Goal: Information Seeking & Learning: Learn about a topic

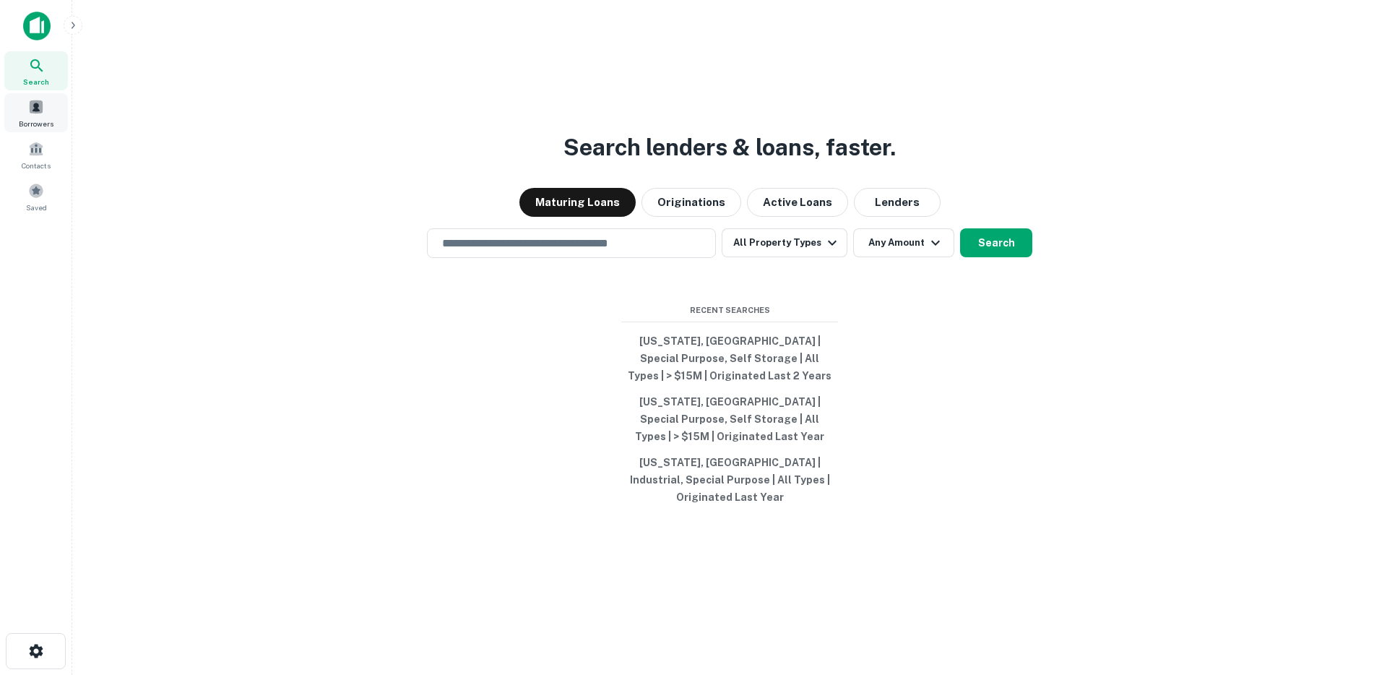
click at [30, 123] on span "Borrowers" at bounding box center [36, 124] width 35 height 12
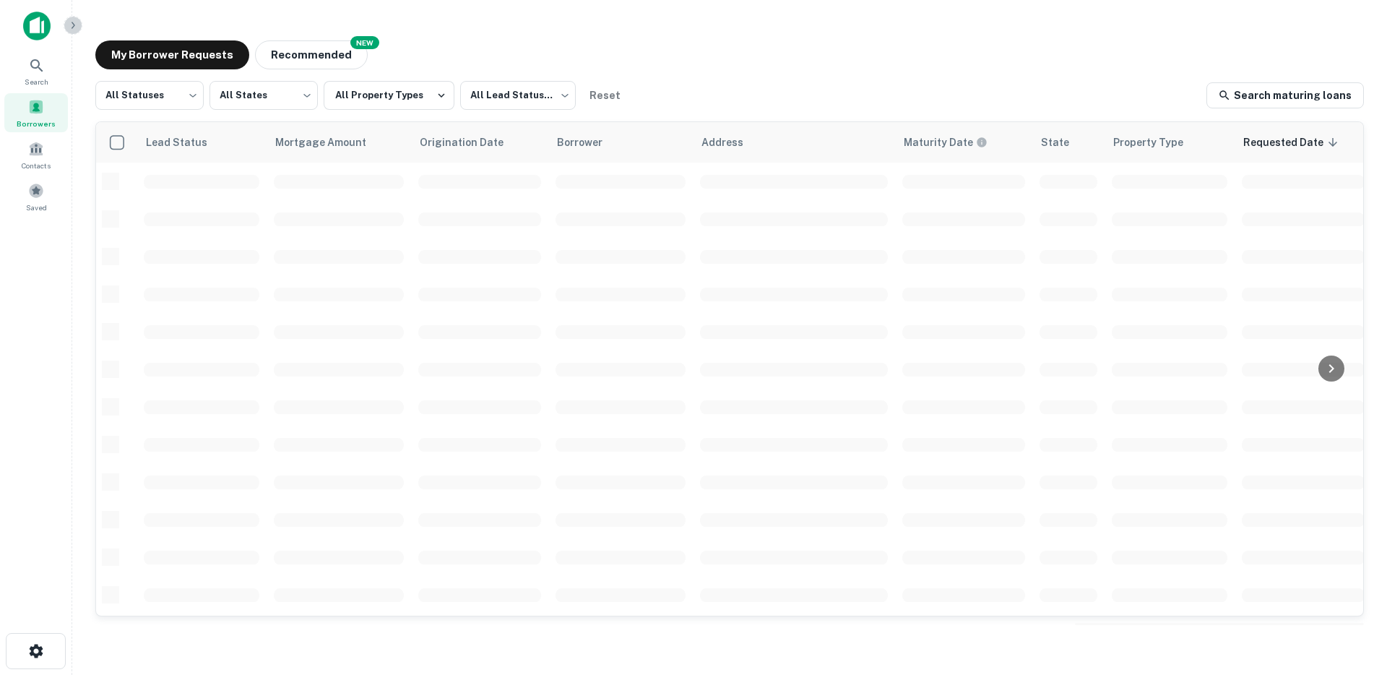
click at [72, 27] on icon "button" at bounding box center [73, 26] width 12 height 12
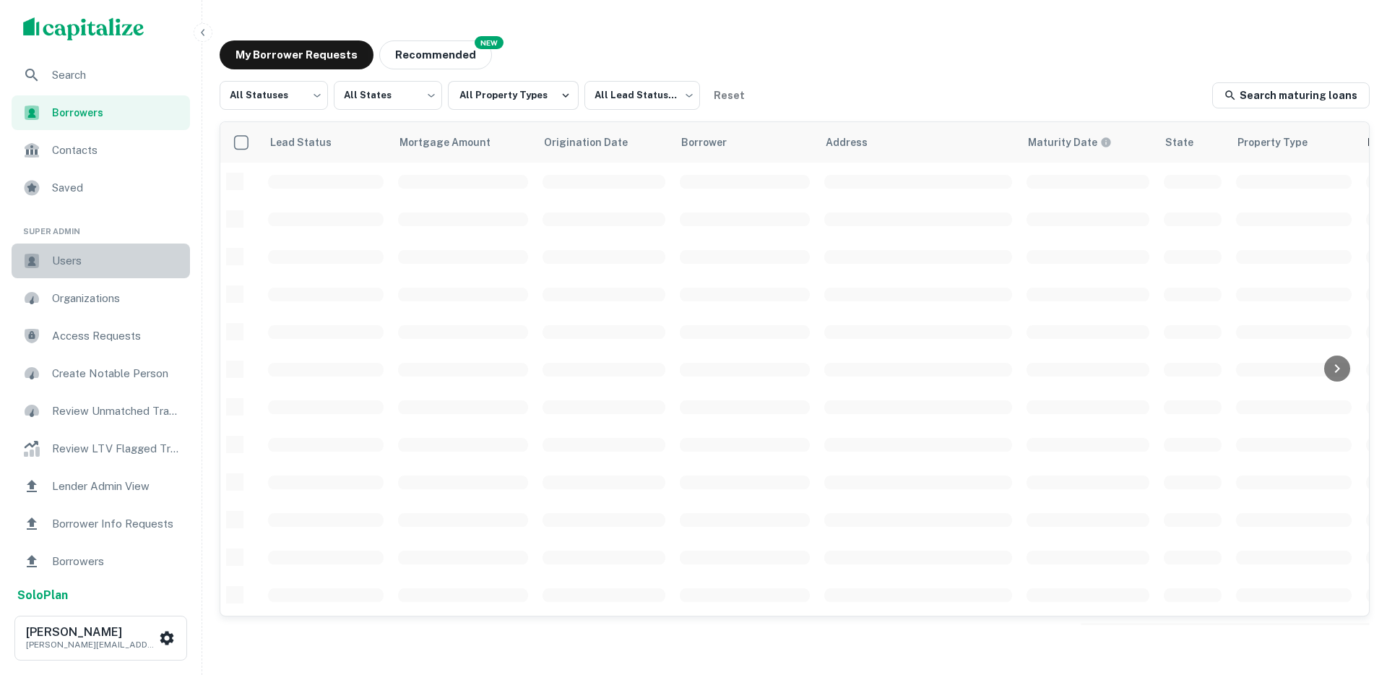
click at [71, 254] on span "Users" at bounding box center [116, 260] width 129 height 17
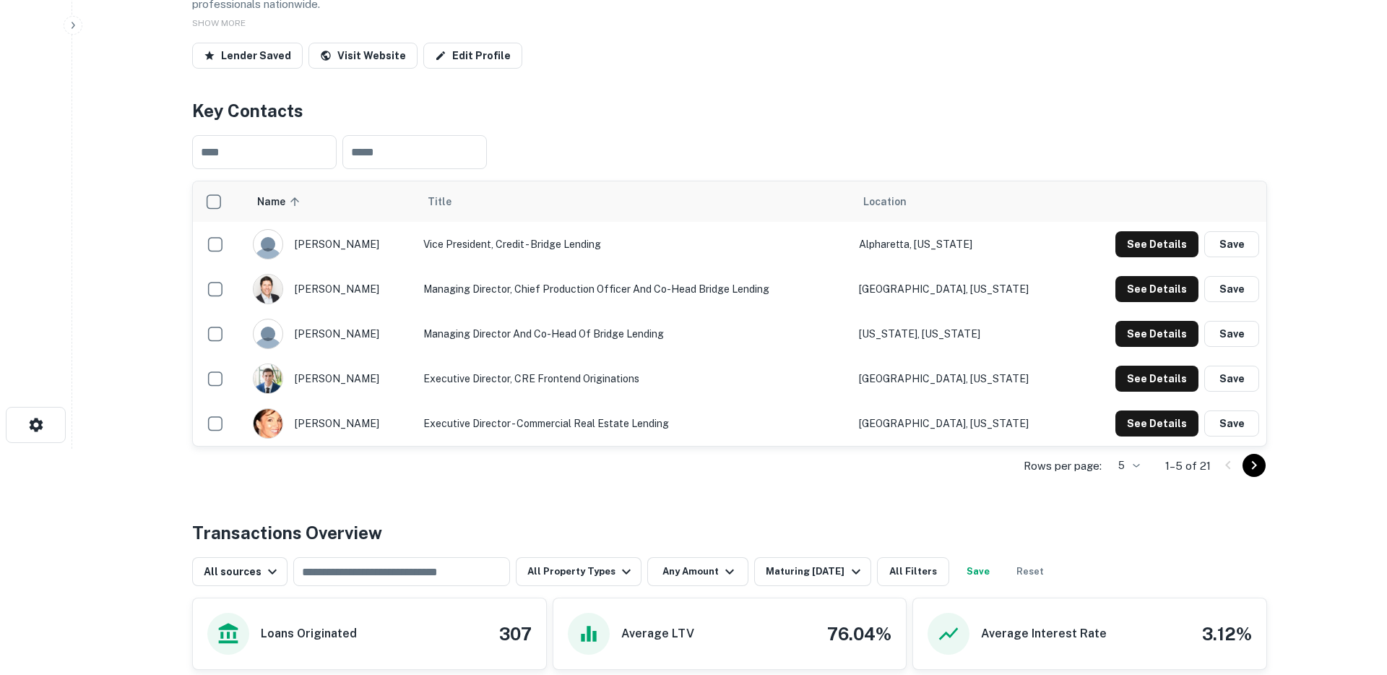
scroll to position [626, 0]
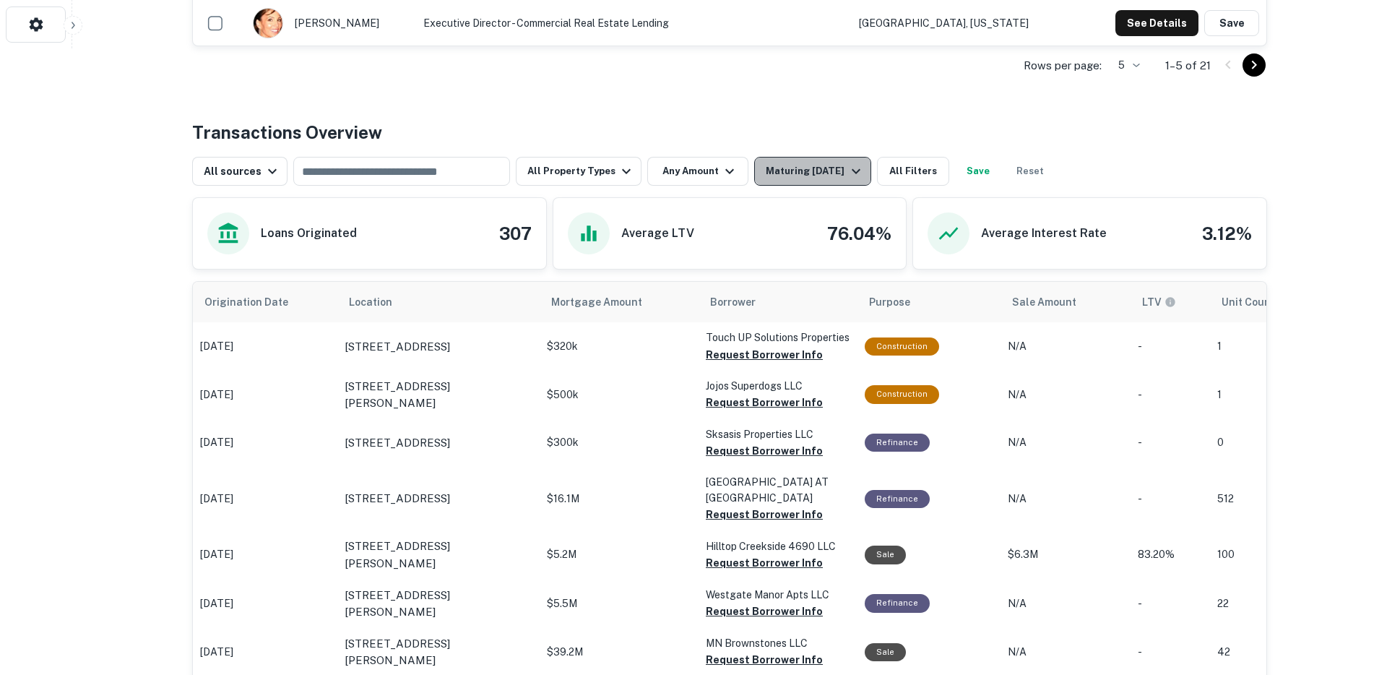
click at [811, 163] on div "Maturing [DATE]" at bounding box center [815, 171] width 98 height 17
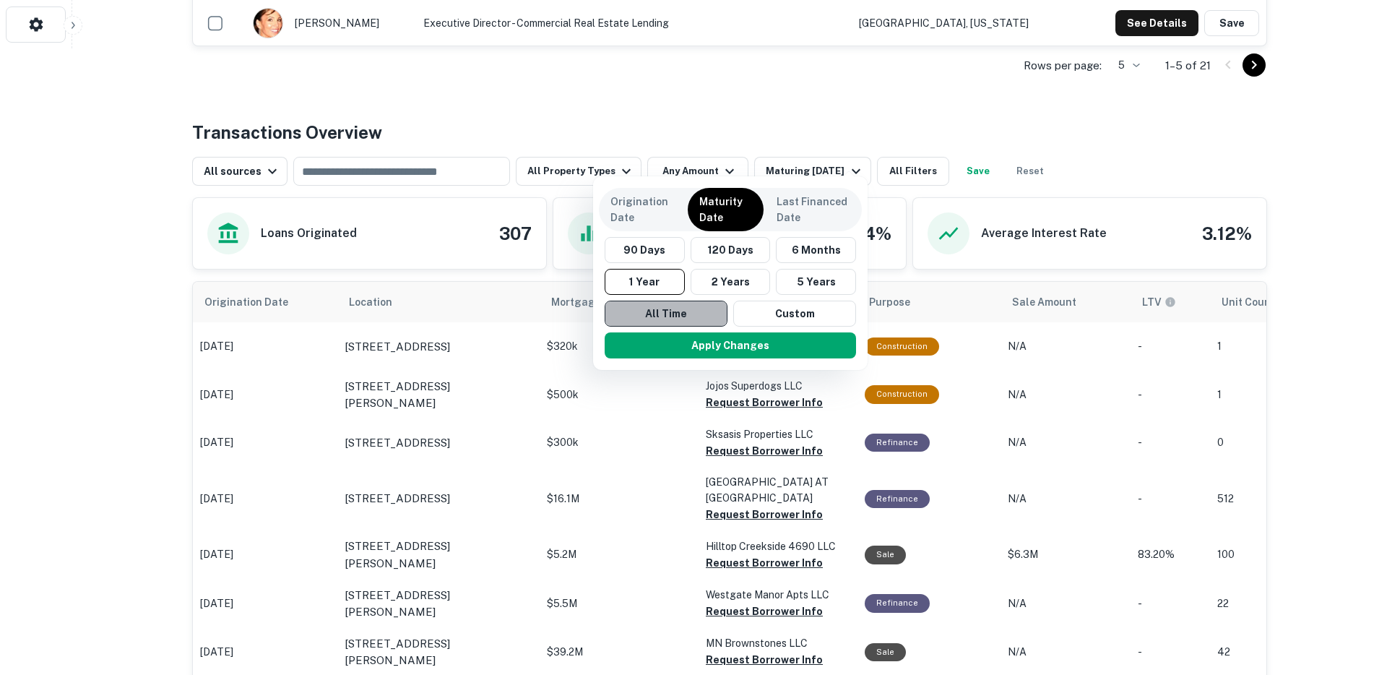
click at [670, 321] on button "All Time" at bounding box center [666, 314] width 123 height 26
click at [675, 338] on button "Apply Changes" at bounding box center [730, 345] width 251 height 26
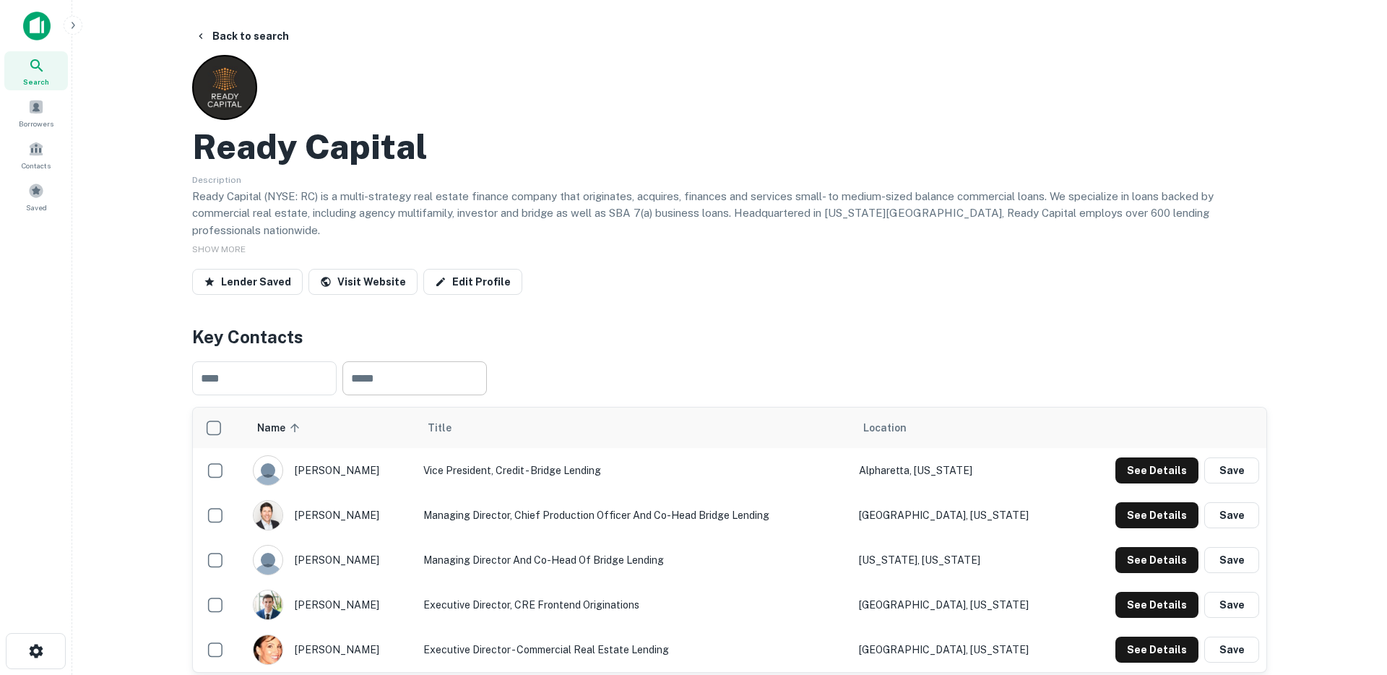
click at [408, 361] on input "text" at bounding box center [414, 378] width 144 height 34
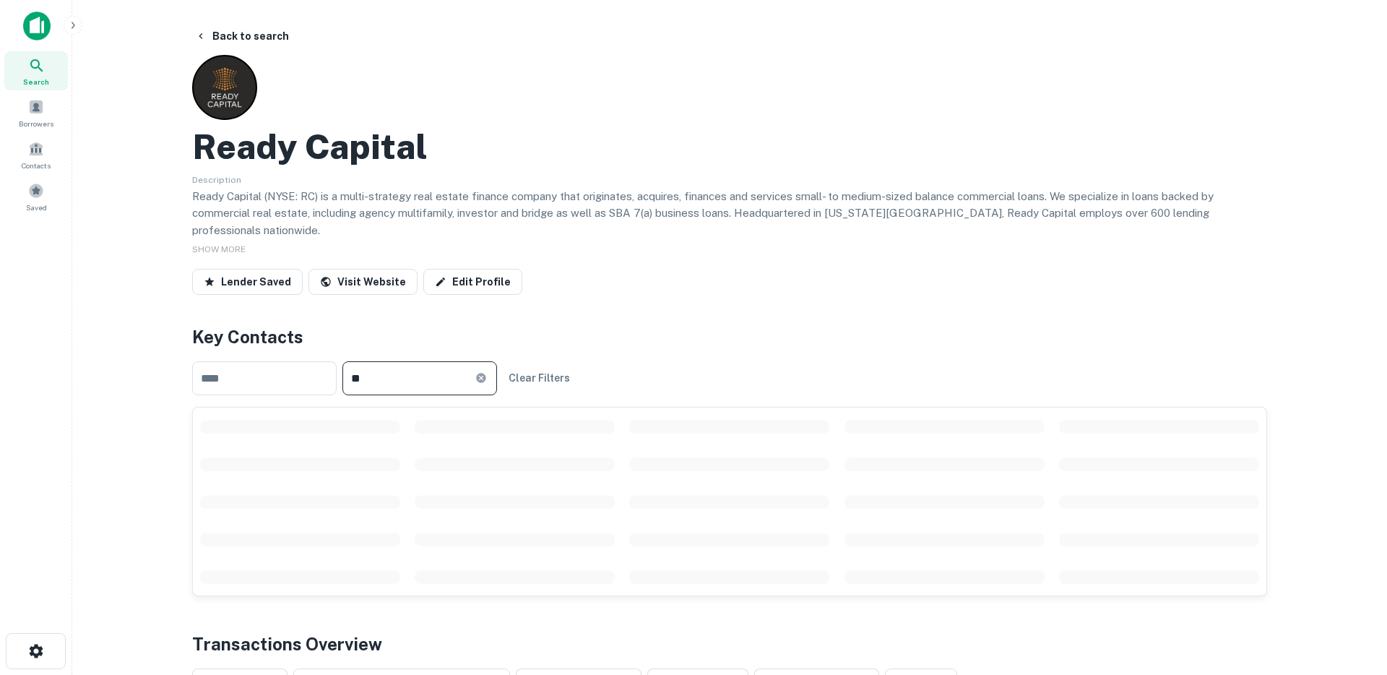
type input "*"
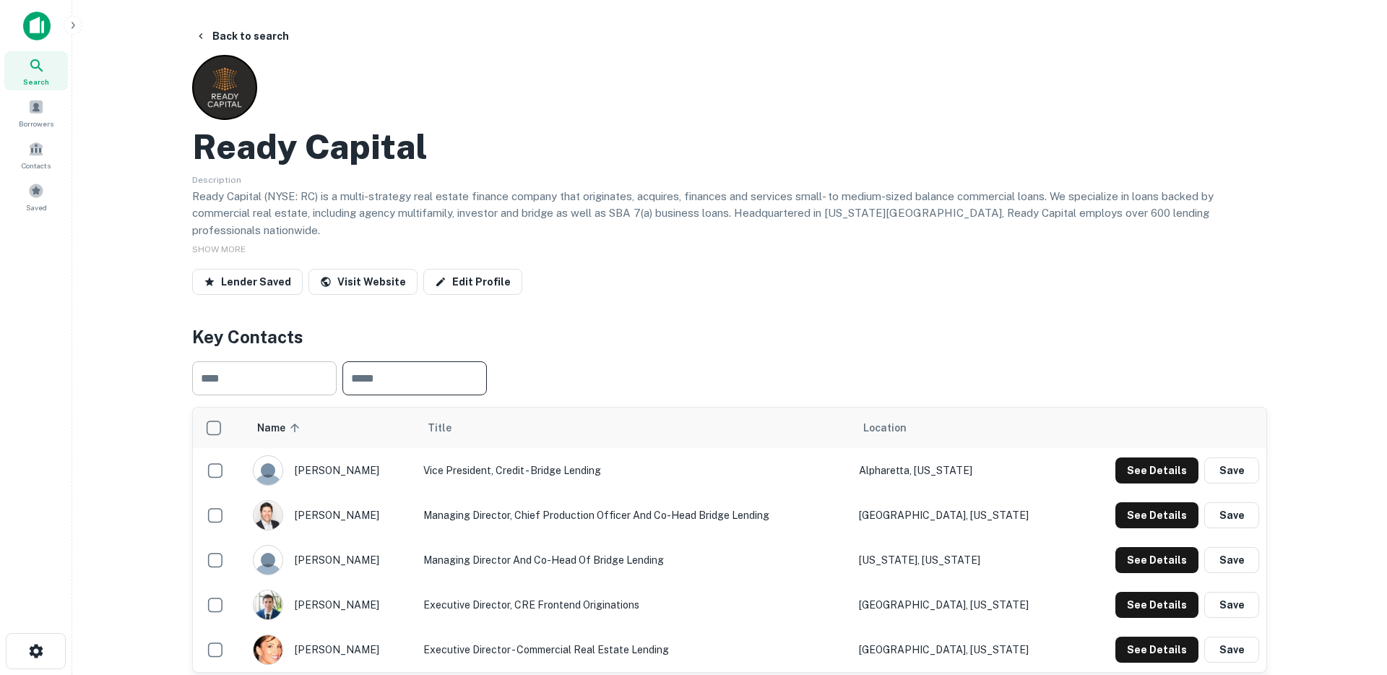
click at [309, 361] on input "text" at bounding box center [264, 378] width 144 height 34
type input "*"
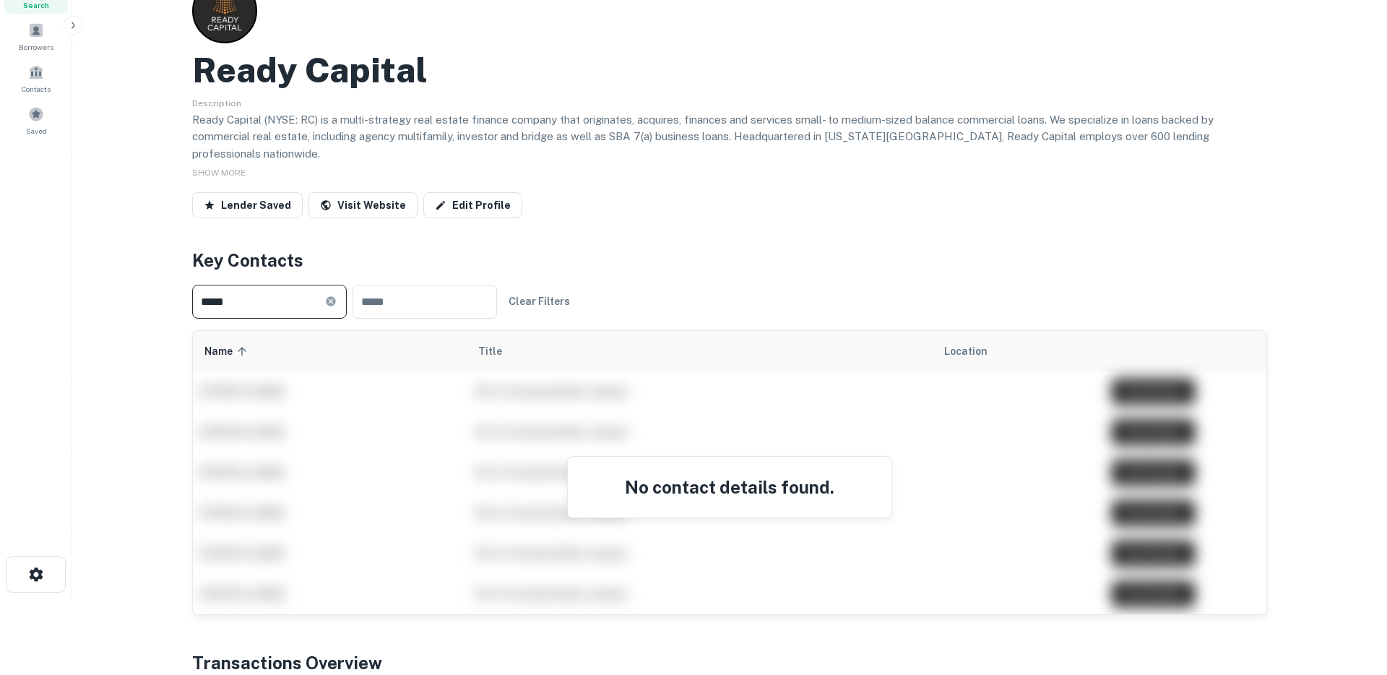
scroll to position [78, 0]
click at [267, 283] on input "****" at bounding box center [258, 300] width 133 height 34
type input "*"
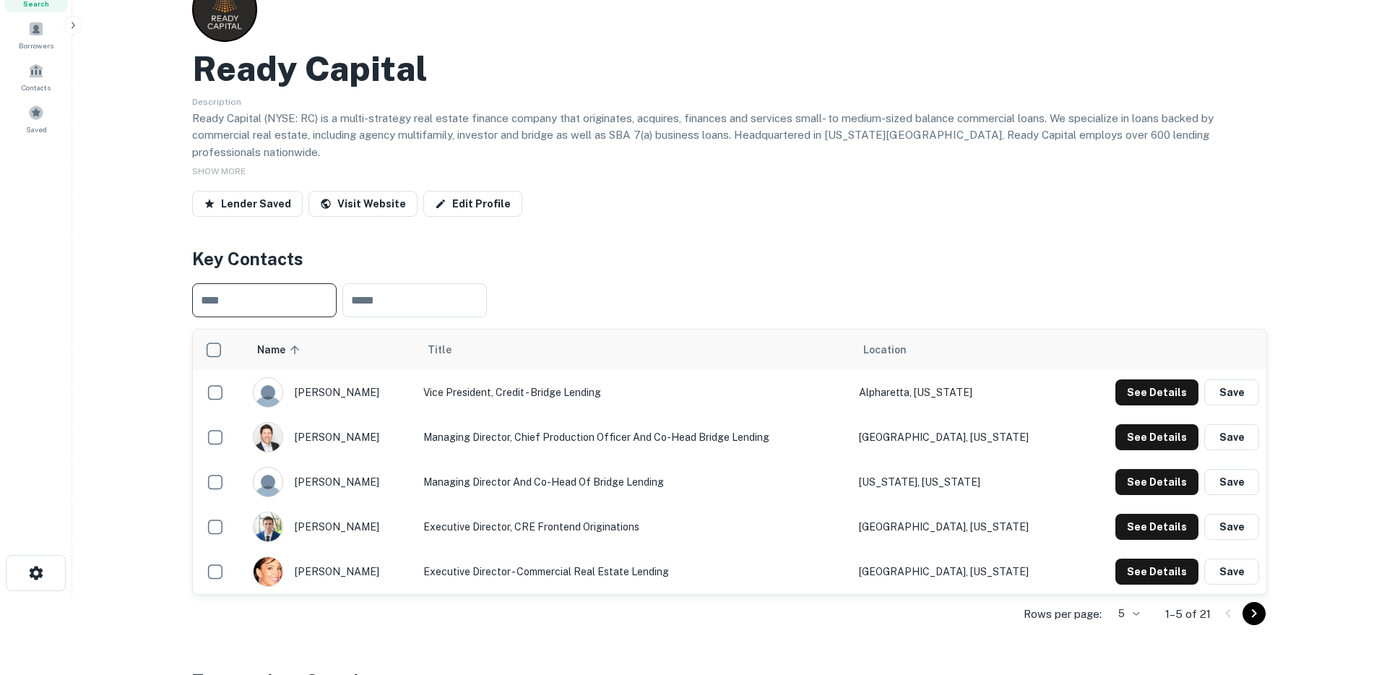
click at [158, 330] on main "Back to search Ready Capital Description Ready Capital (NYSE: RC) is a multi-st…" at bounding box center [729, 259] width 1315 height 675
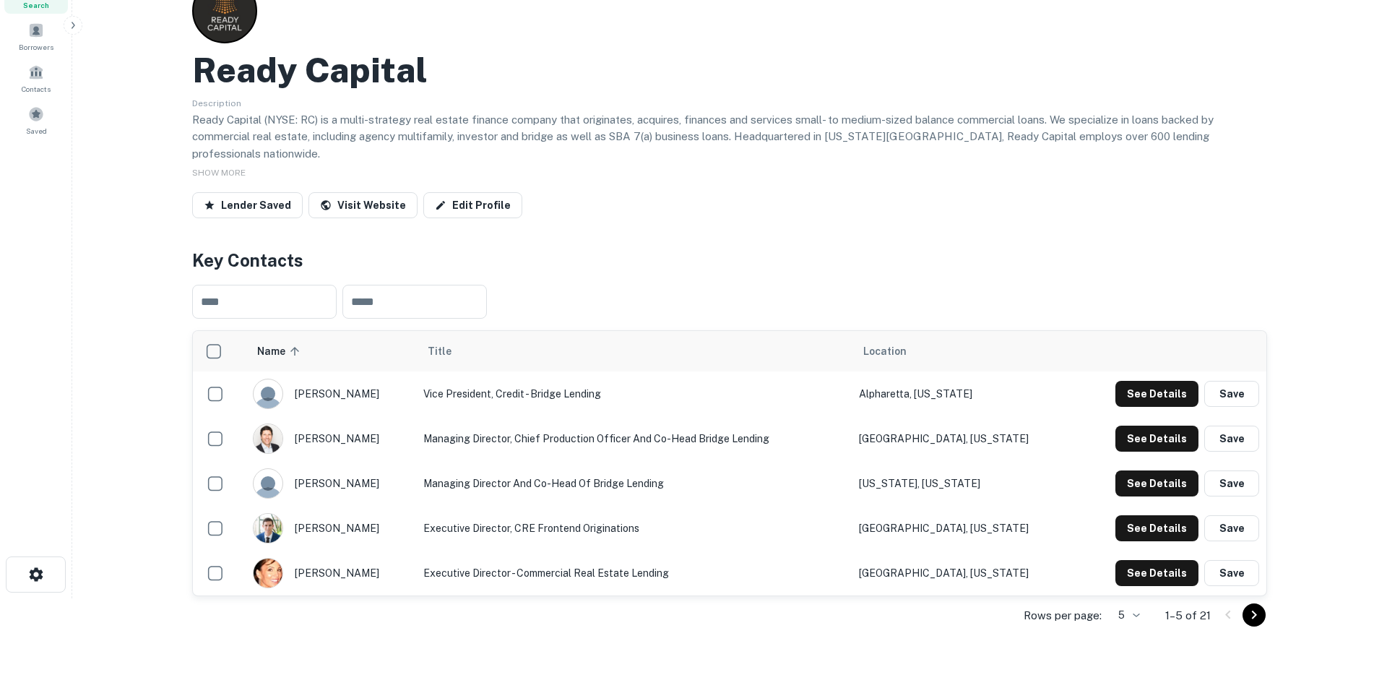
scroll to position [0, 0]
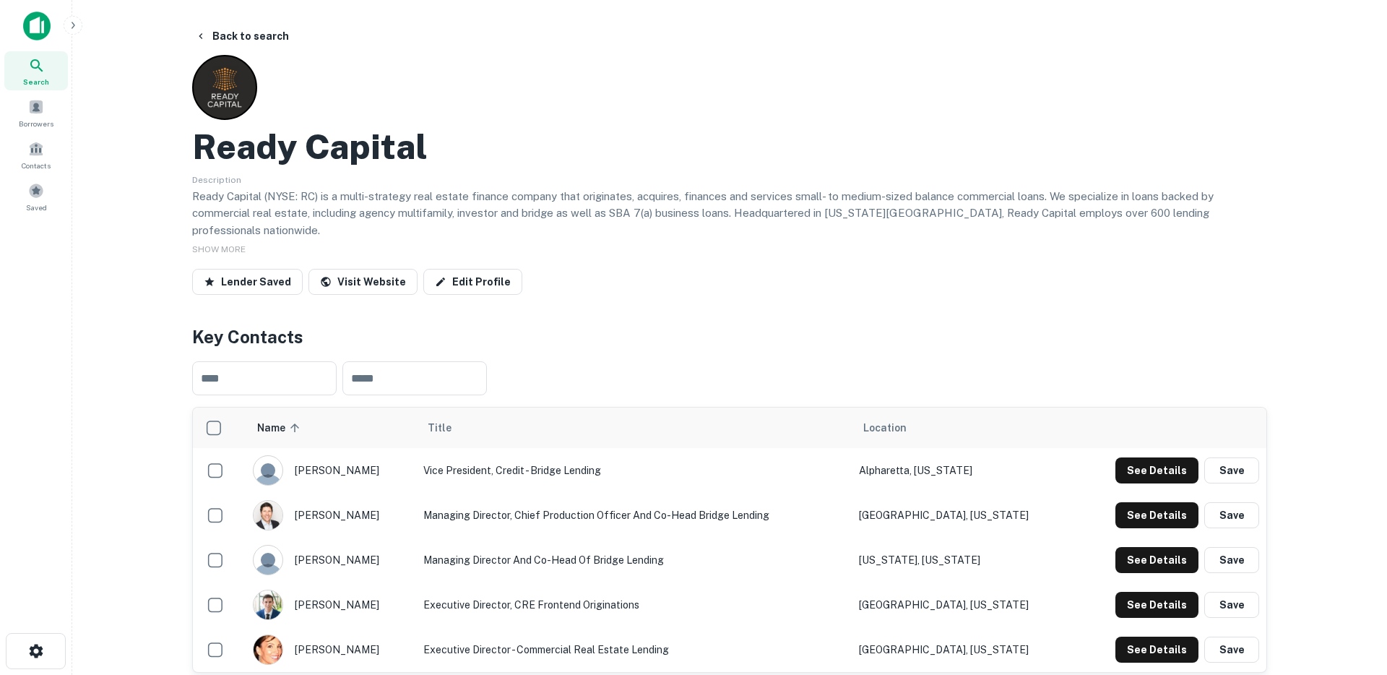
click at [71, 29] on icon "button" at bounding box center [73, 26] width 12 height 12
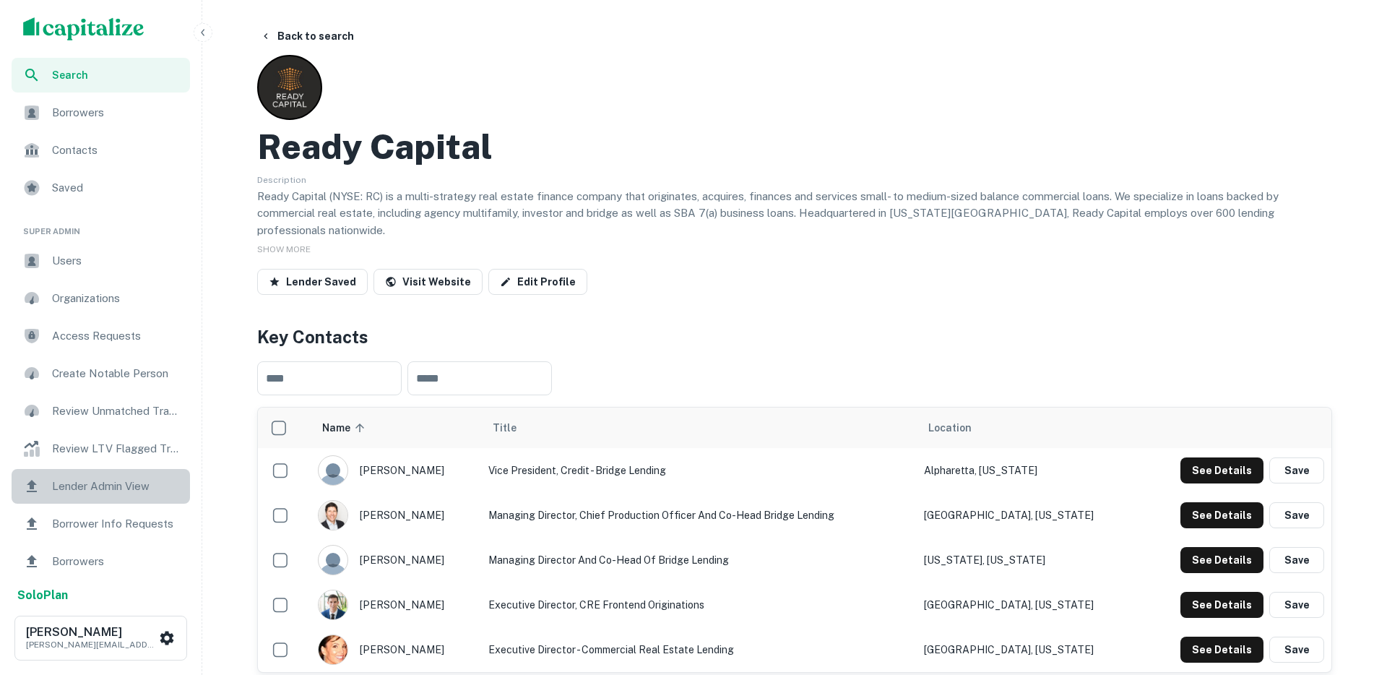
click at [66, 482] on span "Lender Admin View" at bounding box center [116, 486] width 129 height 17
